Goal: Check status: Check status

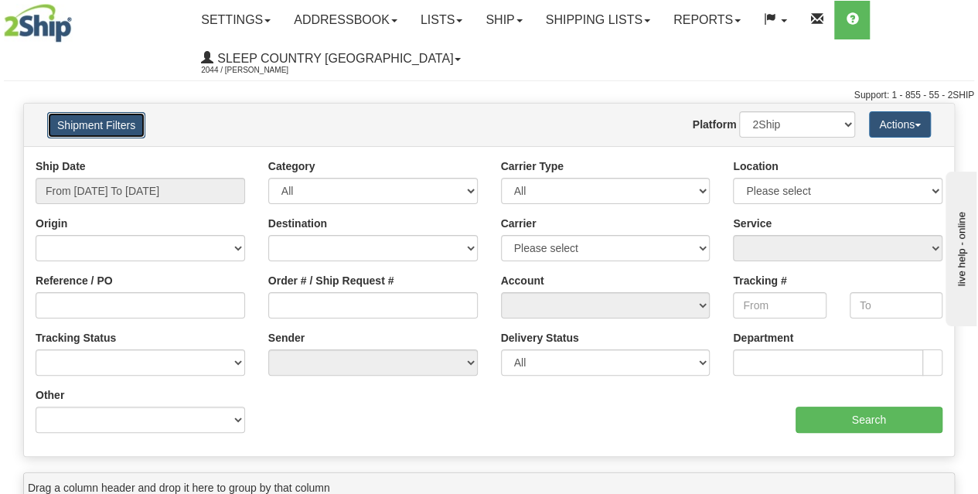
click at [128, 127] on button "Shipment Filters" at bounding box center [96, 125] width 98 height 26
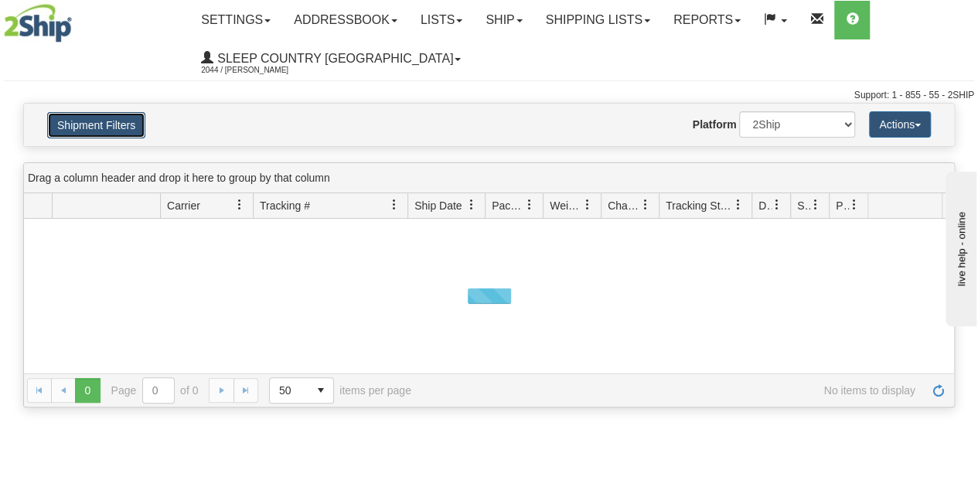
click at [118, 134] on button "Shipment Filters" at bounding box center [96, 125] width 98 height 26
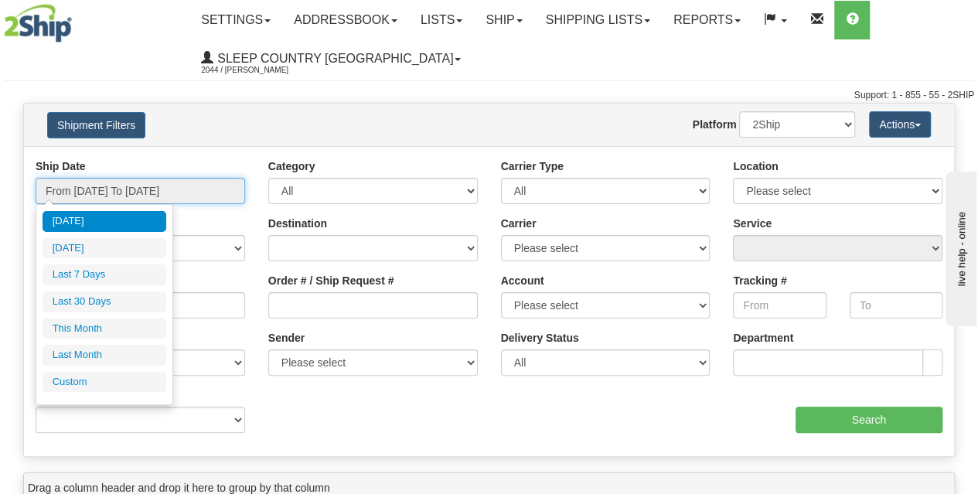
click at [154, 189] on input "From [DATE] To [DATE]" at bounding box center [141, 191] width 210 height 26
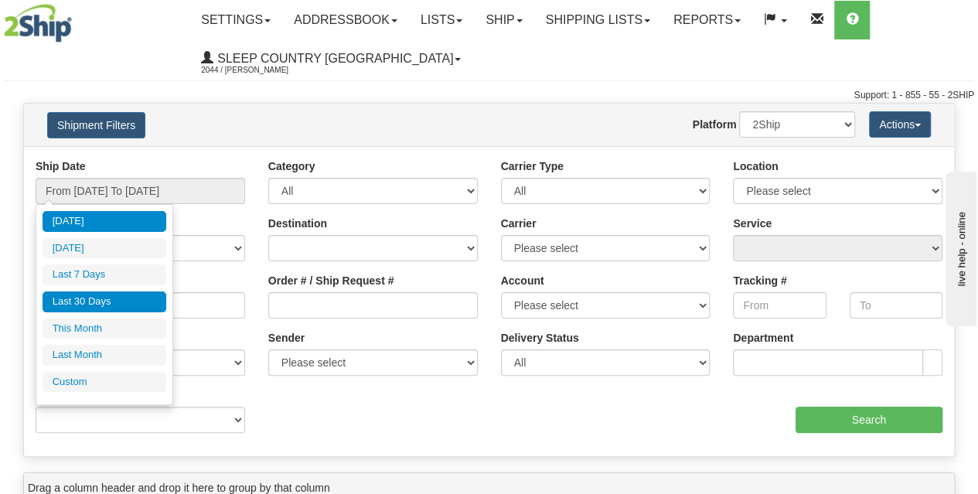
click at [104, 306] on li "Last 30 Days" at bounding box center [105, 301] width 124 height 21
type input "From [DATE] To [DATE]"
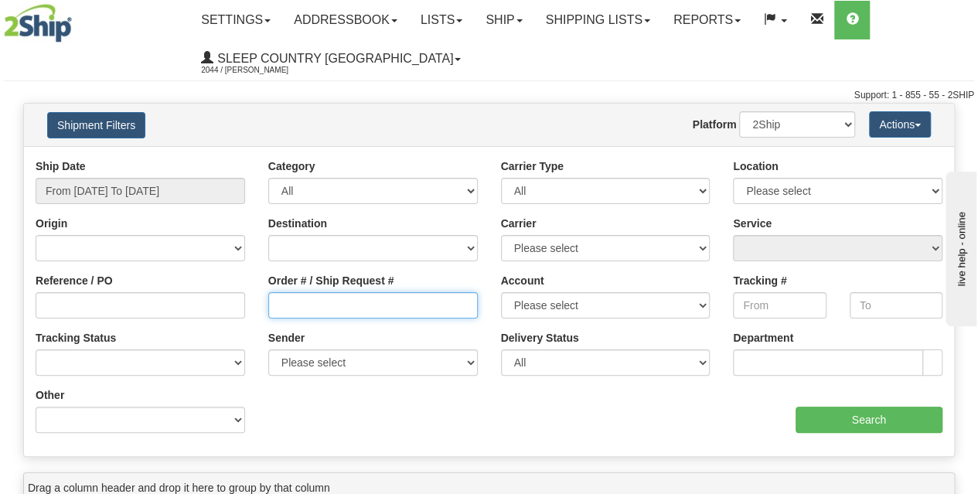
click at [339, 308] on input "Order # / Ship Request #" at bounding box center [373, 305] width 210 height 26
paste input "9000H984301"
type input "9000H984301"
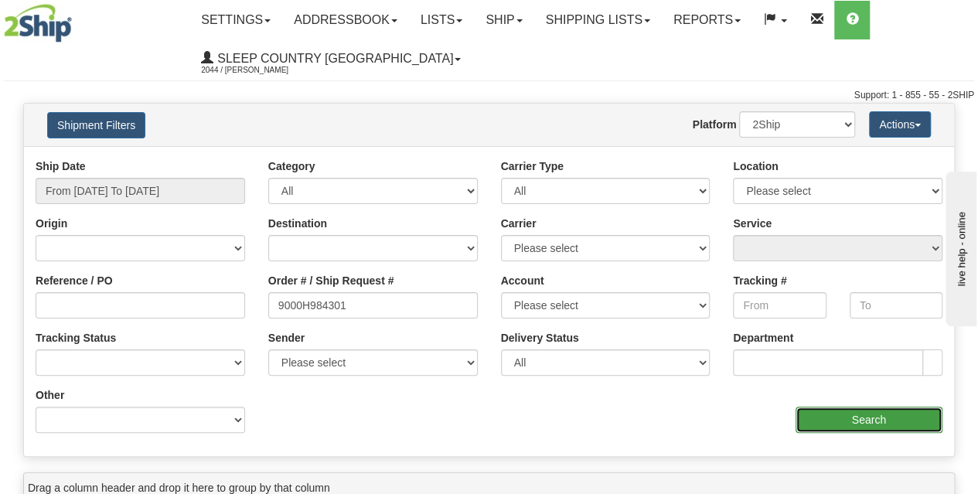
click at [871, 419] on input "Search" at bounding box center [870, 420] width 148 height 26
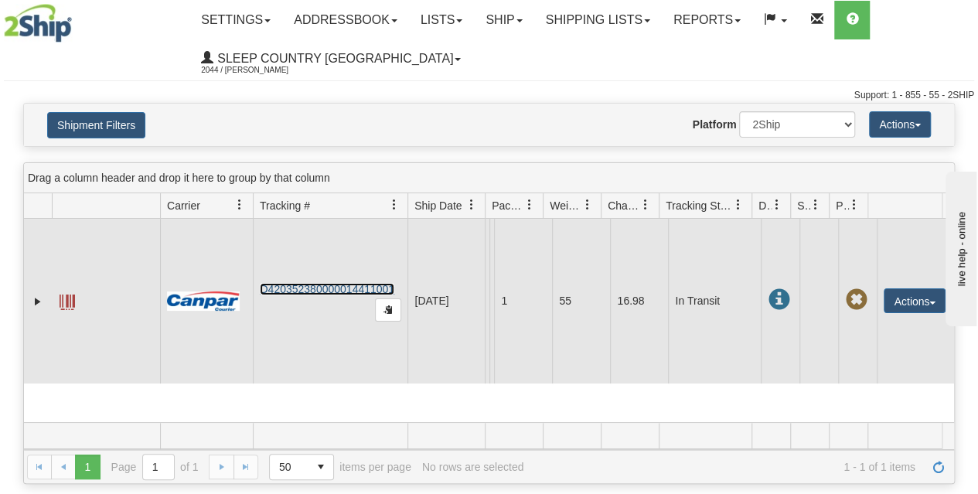
click at [353, 287] on link "D420352380000014411001" at bounding box center [327, 289] width 135 height 12
